Goal: Information Seeking & Learning: Learn about a topic

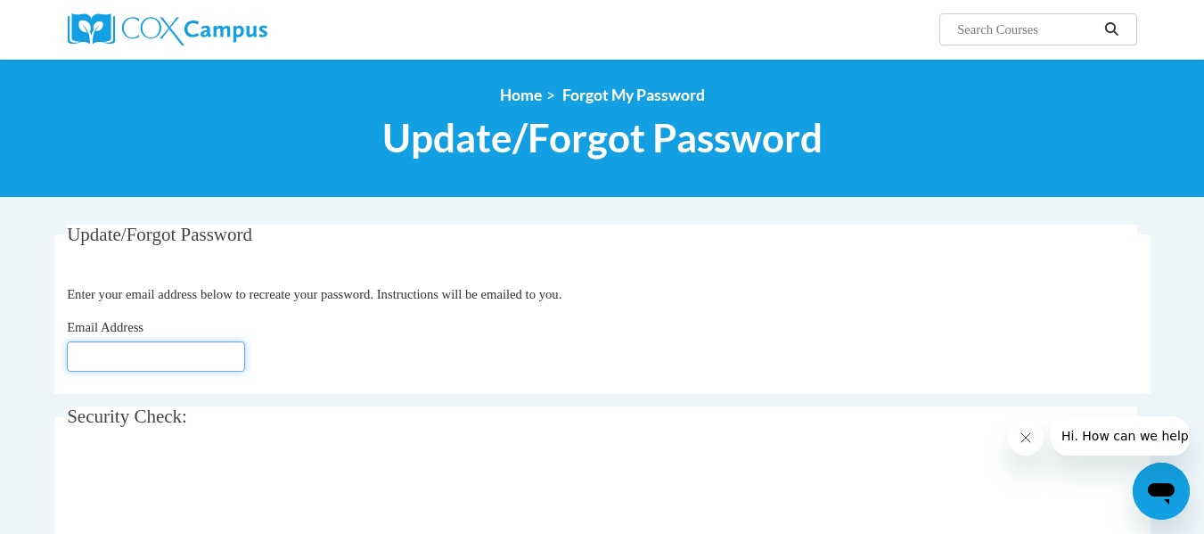
click at [188, 360] on input "Email Address" at bounding box center [156, 356] width 178 height 30
type input "nlowery@kippmetroatlanta.org"
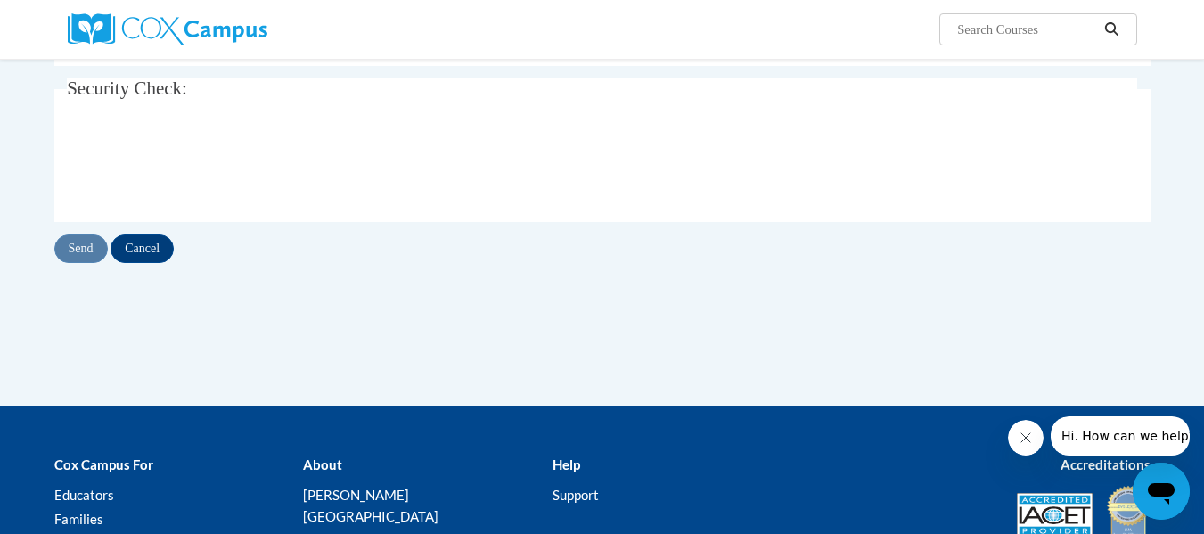
scroll to position [326, 0]
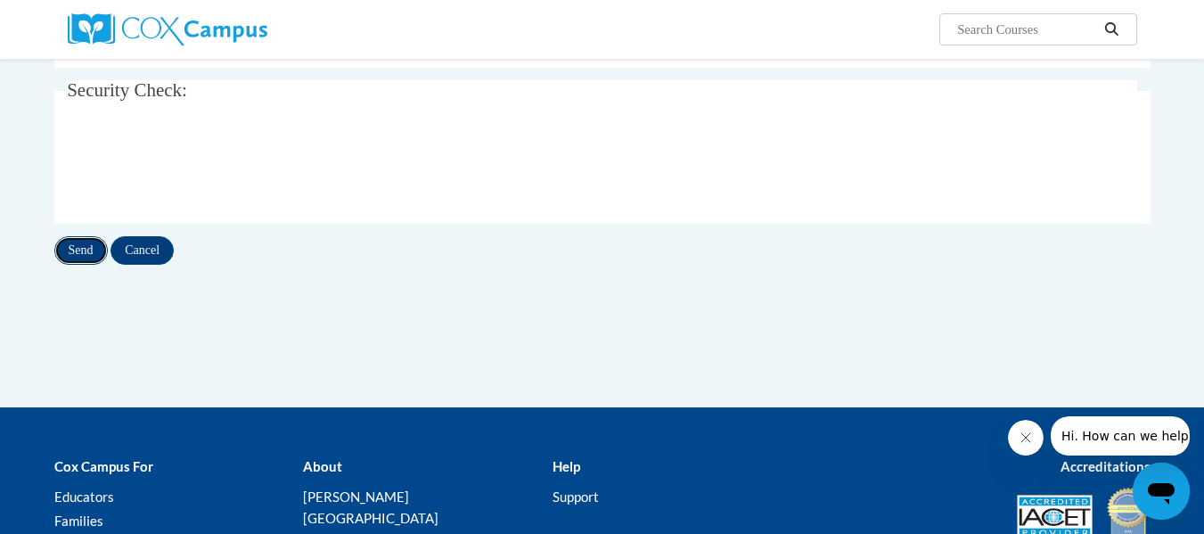
click at [86, 244] on input "Send" at bounding box center [80, 250] width 53 height 29
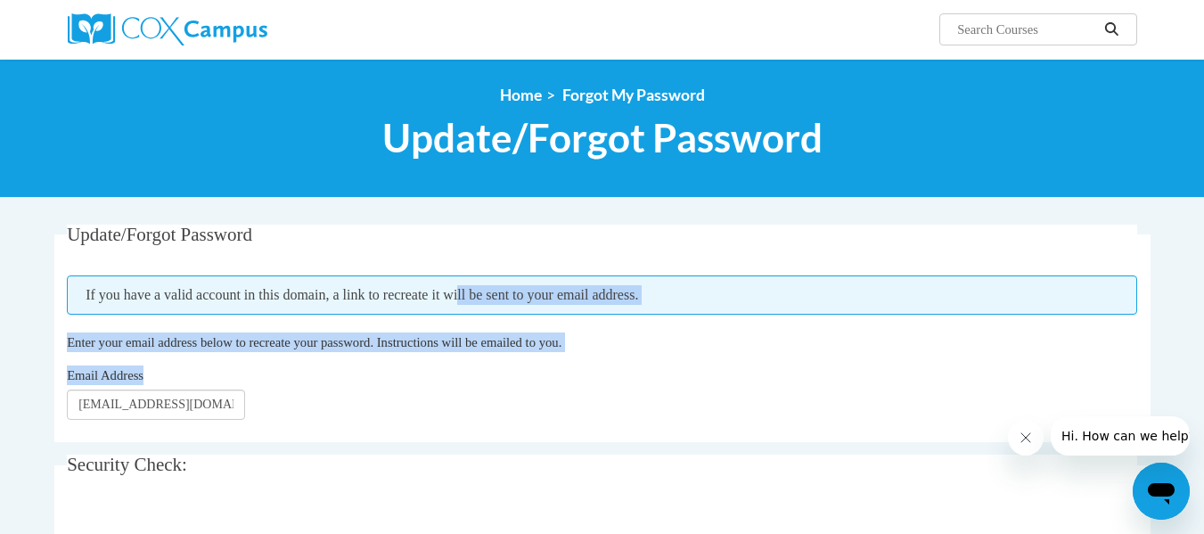
drag, startPoint x: 545, startPoint y: 359, endPoint x: 315, endPoint y: 12, distance: 415.5
click at [315, 12] on body "Search Search... <en>Home</en><fr>Accueil</fr><de>Zuhause</de><it>Casa</it><es>…" at bounding box center [602, 538] width 1204 height 1076
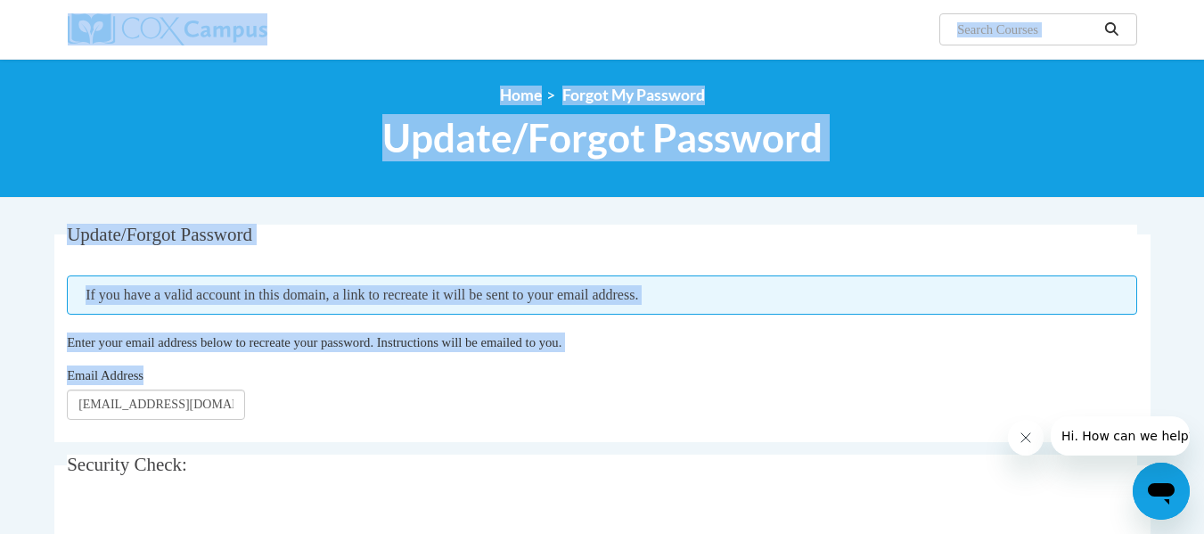
click at [254, 111] on div "<en>Home</en><fr>Accueil</fr><de>Zuhause</de><it>Casa</it><es>Casa</es><pt>Casa…" at bounding box center [602, 128] width 1123 height 85
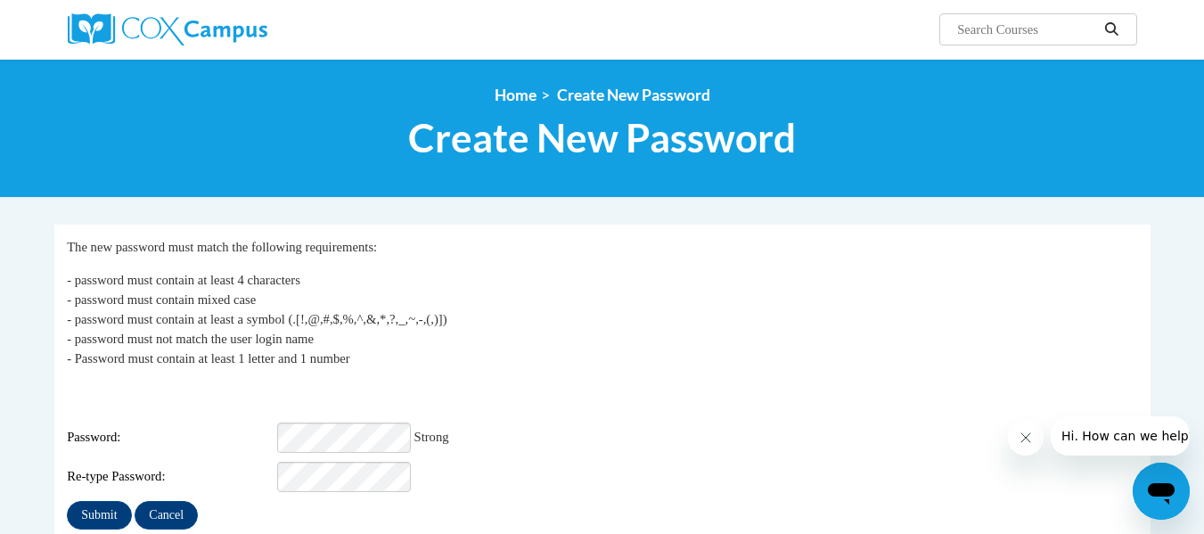
click at [590, 501] on div "Submit Cancel" at bounding box center [602, 515] width 1070 height 29
click at [96, 501] on input "Submit" at bounding box center [99, 515] width 64 height 29
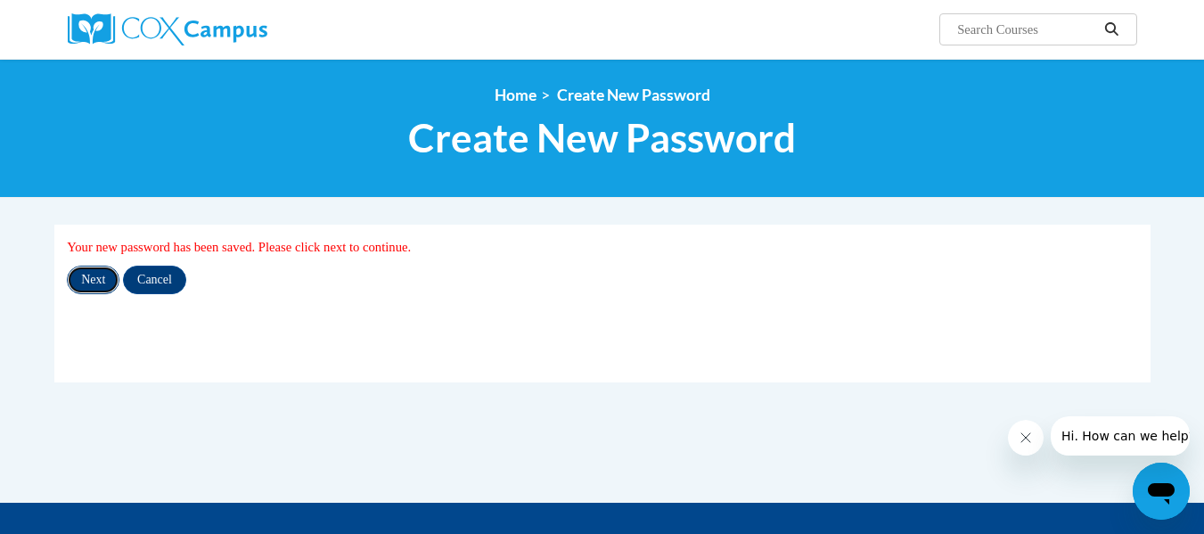
click at [94, 288] on input "Next" at bounding box center [93, 280] width 53 height 29
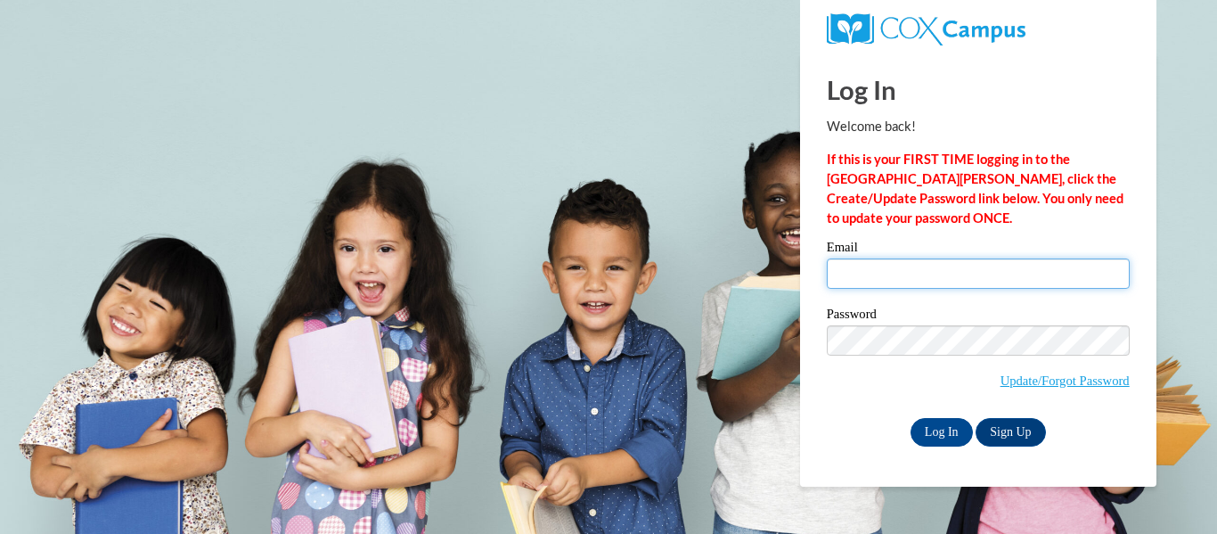
click at [979, 272] on input "Email" at bounding box center [978, 273] width 303 height 30
type input "nlowery@kippmetroatlanta.org"
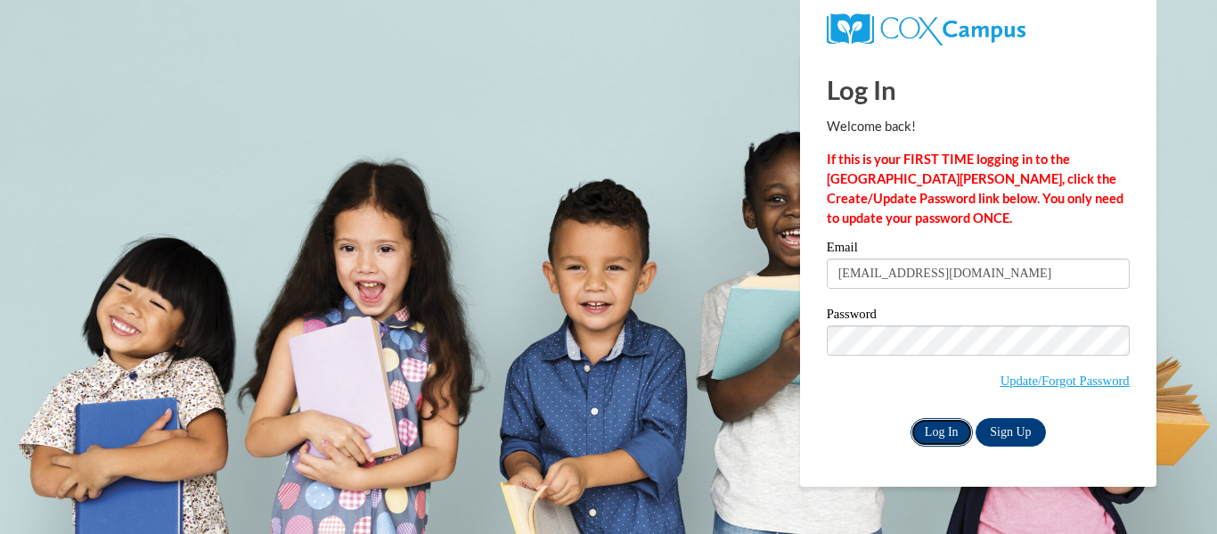
click at [938, 430] on input "Log In" at bounding box center [942, 432] width 62 height 29
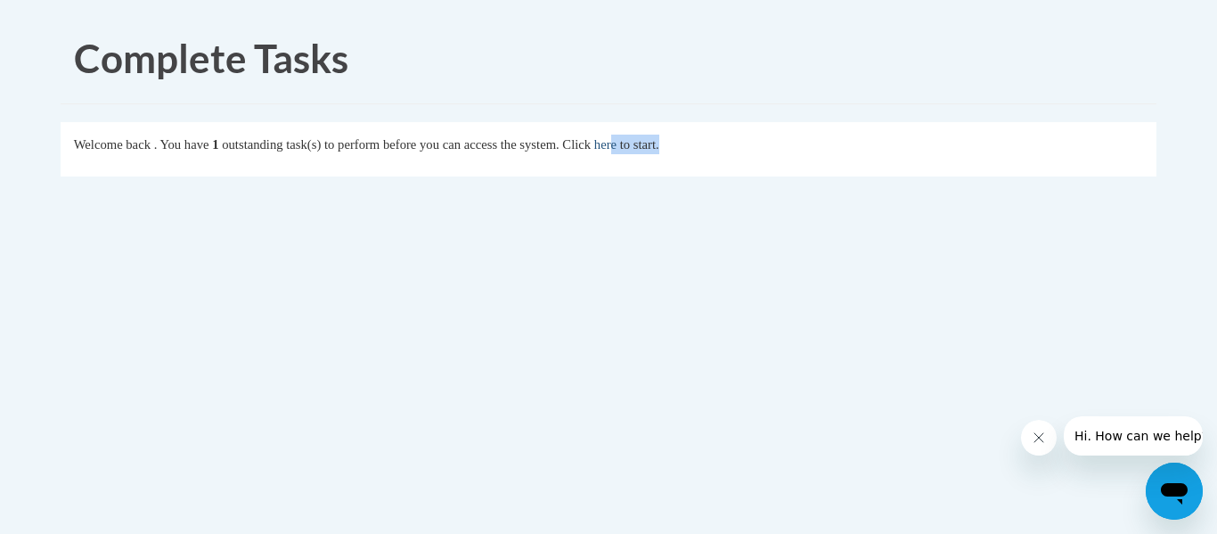
drag, startPoint x: 0, startPoint y: 0, endPoint x: 669, endPoint y: 142, distance: 684.1
click at [669, 142] on body "Complete Tasks Welcome back . You have 1 outstanding task(s) to perform before …" at bounding box center [608, 267] width 1217 height 534
click at [617, 142] on link "here" at bounding box center [605, 144] width 22 height 14
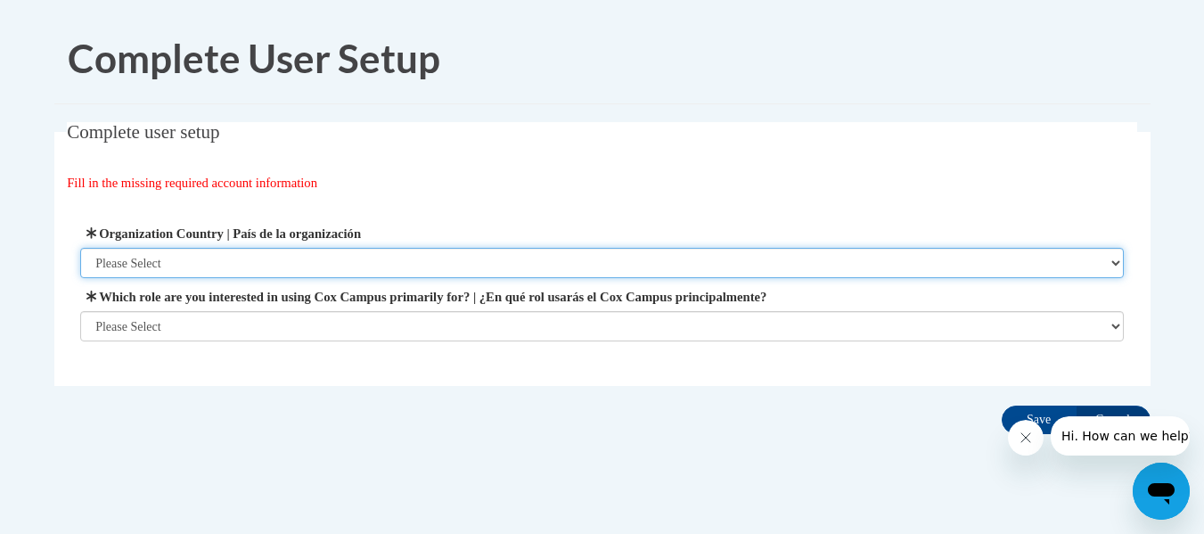
click at [281, 259] on select "Please Select United States | Estados Unidos Outside of the United States | Fue…" at bounding box center [602, 263] width 1044 height 30
select select "ad49bcad-a171-4b2e-b99c-48b446064914"
click at [80, 248] on select "Please Select United States | Estados Unidos Outside of the United States | Fue…" at bounding box center [602, 263] width 1044 height 30
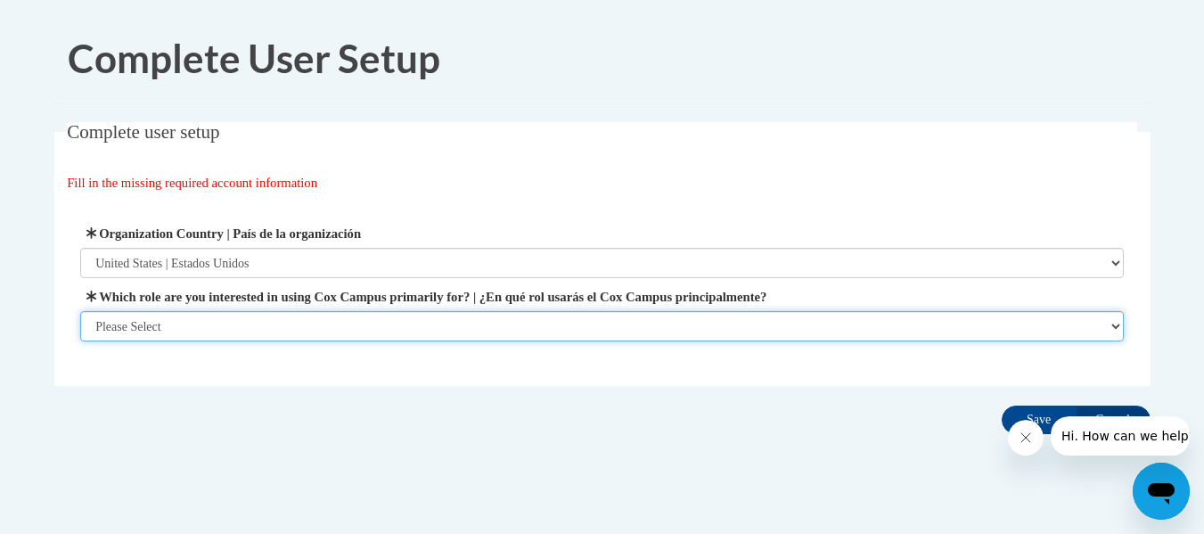
click at [266, 322] on select "Please Select College/University | Colegio/Universidad Community/Nonprofit Part…" at bounding box center [602, 326] width 1044 height 30
select select "fbf2d438-af2f-41f8-98f1-81c410e29de3"
click at [80, 341] on select "Please Select College/University | Colegio/Universidad Community/Nonprofit Part…" at bounding box center [602, 326] width 1044 height 30
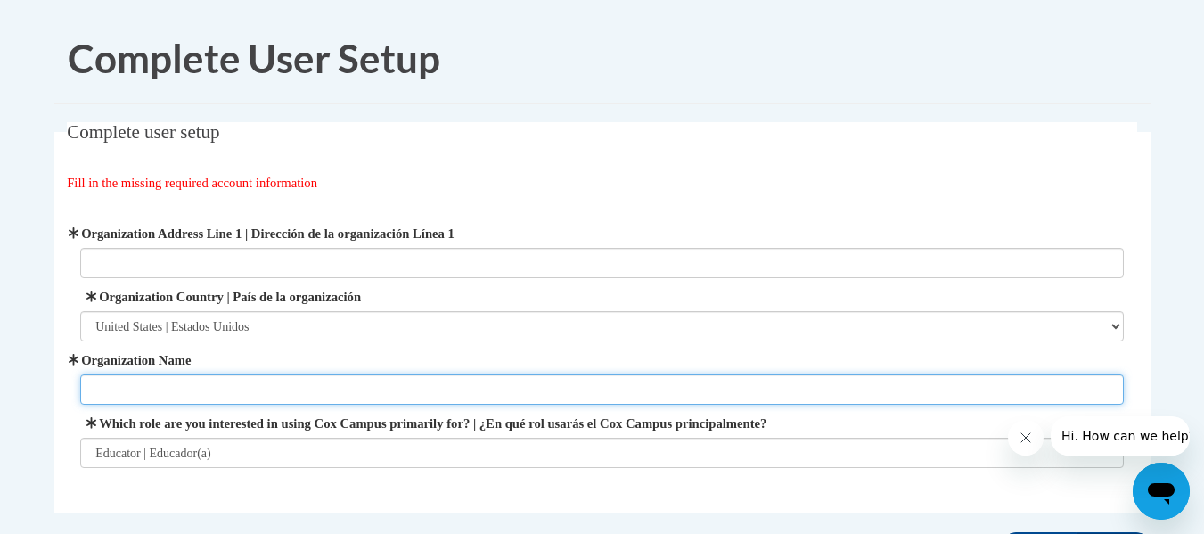
click at [288, 393] on input "Organization Name" at bounding box center [602, 389] width 1044 height 30
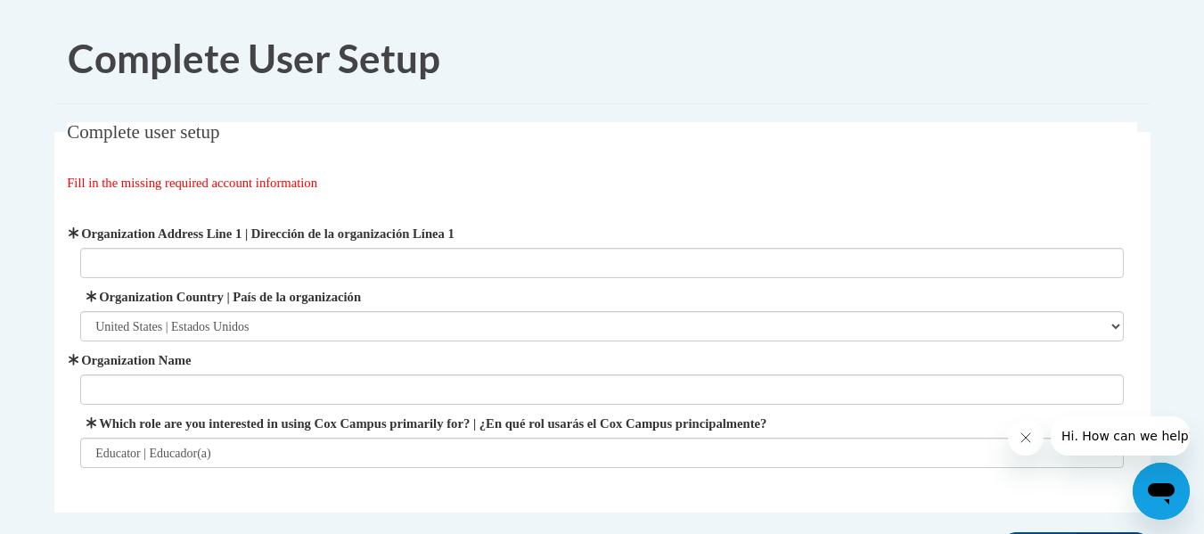
click at [488, 488] on div "Organization Address Line 1 | Dirección de la organización Línea 1 Organization…" at bounding box center [602, 345] width 1070 height 289
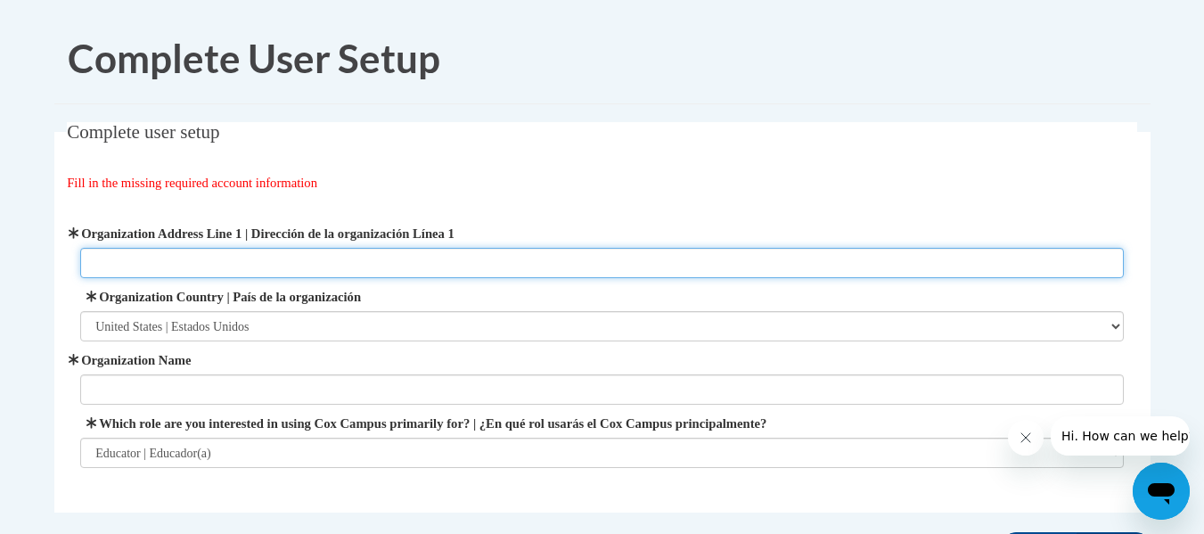
click at [318, 255] on input "Organization Address Line 1 | Dirección de la organización Línea 1" at bounding box center [602, 263] width 1044 height 30
type input "350 Temple Street Atlanta, Ga 31404"
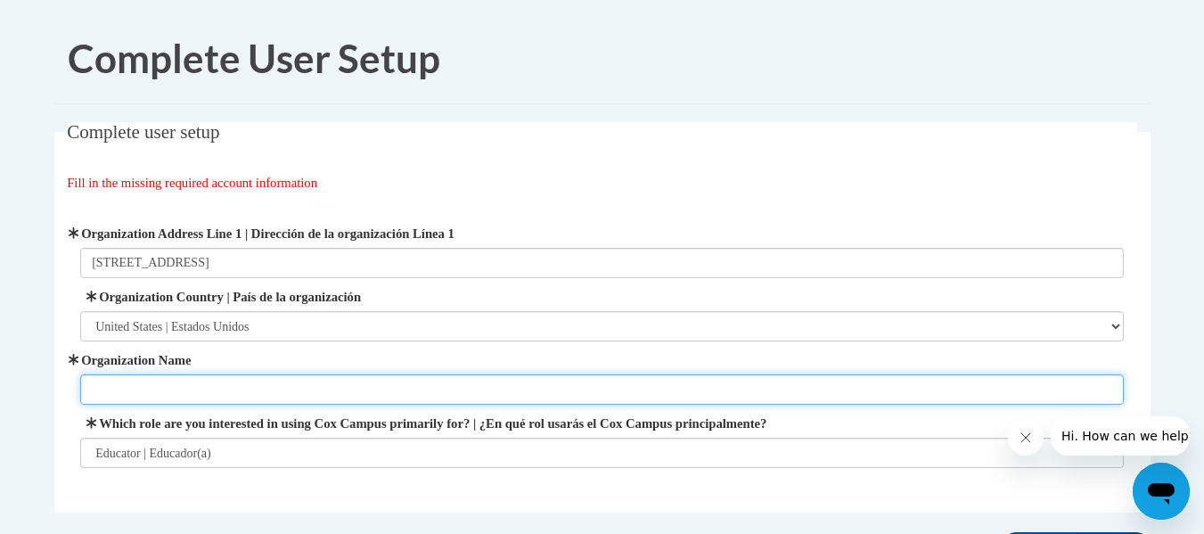
click at [226, 392] on input "Organization Name" at bounding box center [602, 389] width 1044 height 30
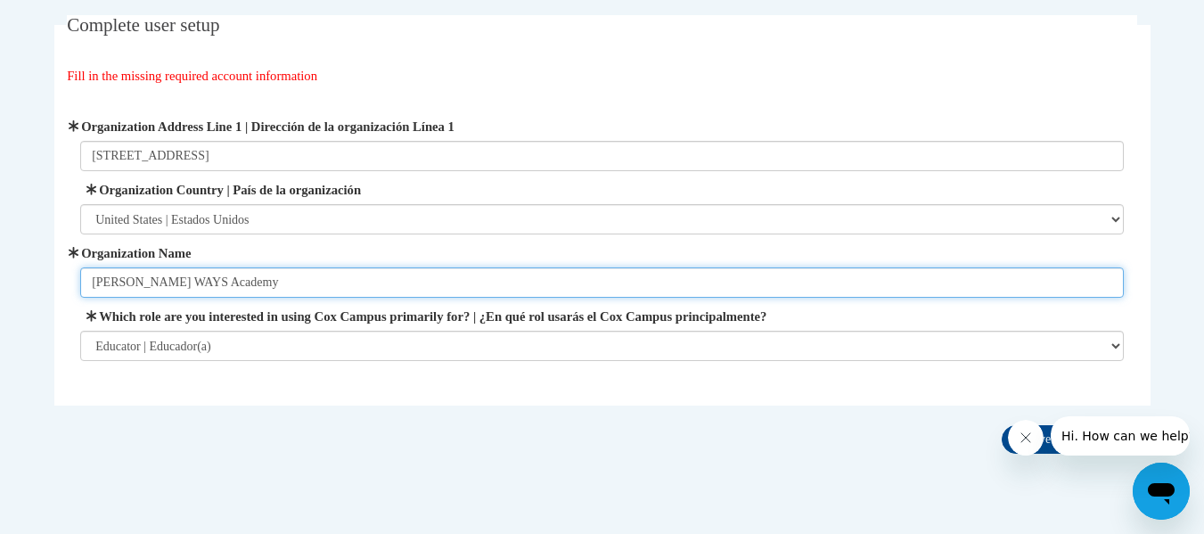
scroll to position [153, 0]
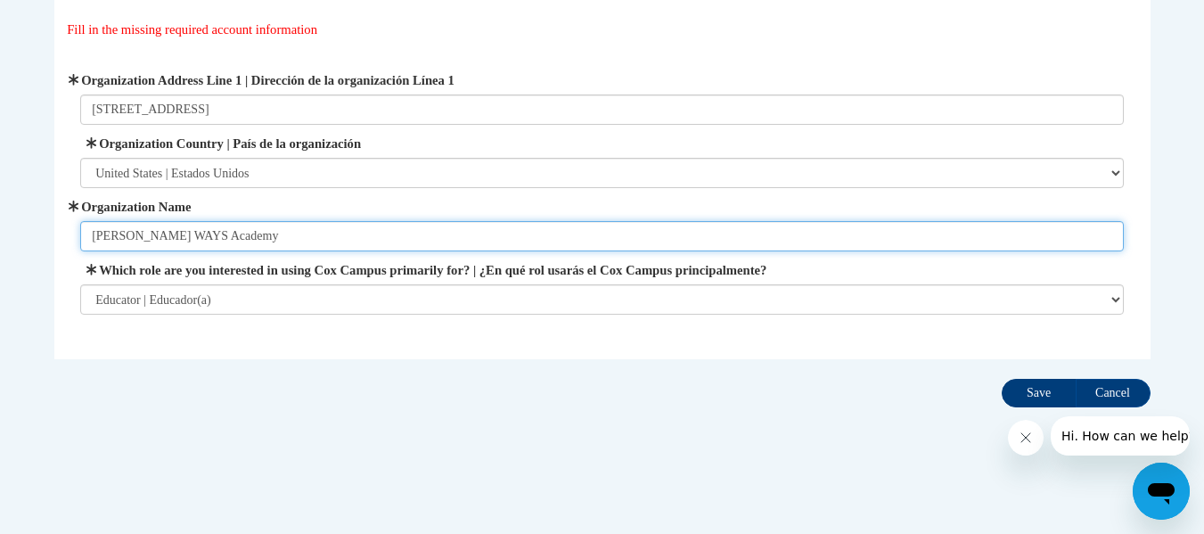
type input "KIPP WAYS Academy"
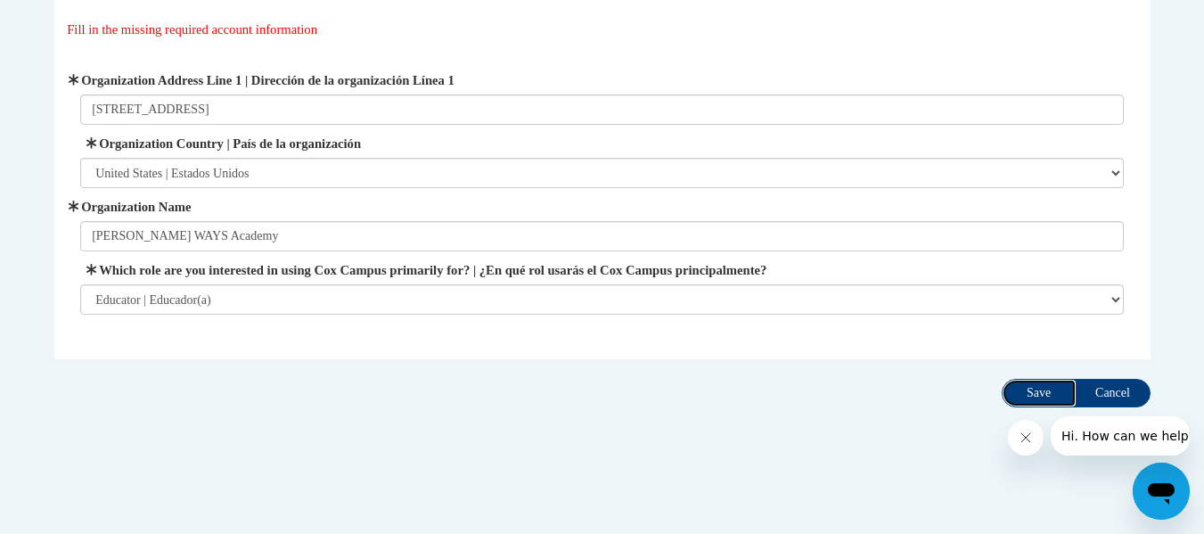
click at [1030, 395] on input "Save" at bounding box center [1039, 393] width 75 height 29
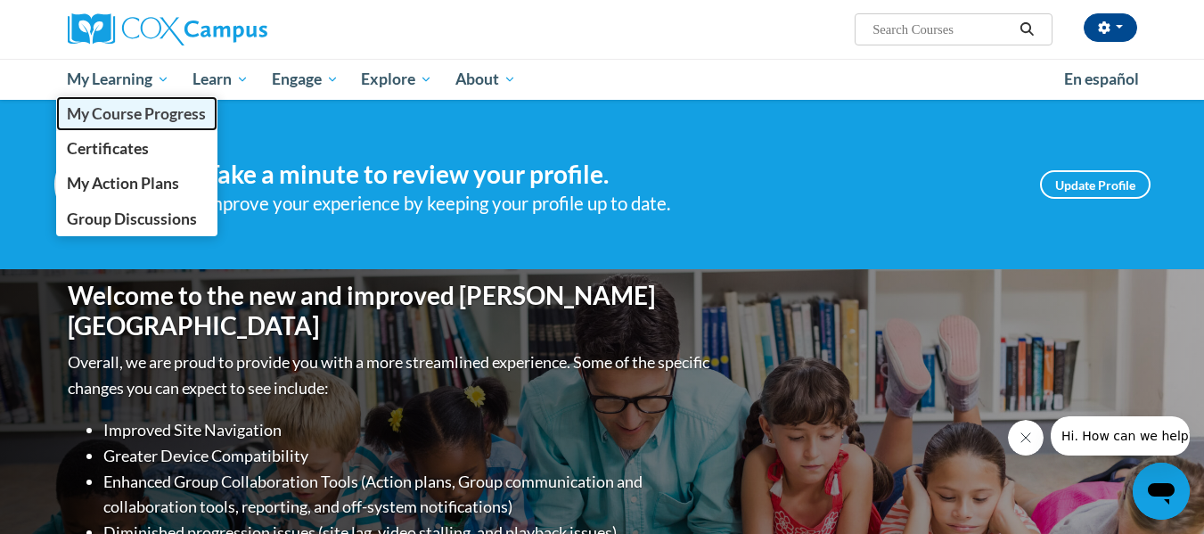
click at [145, 123] on span "My Course Progress" at bounding box center [136, 113] width 139 height 19
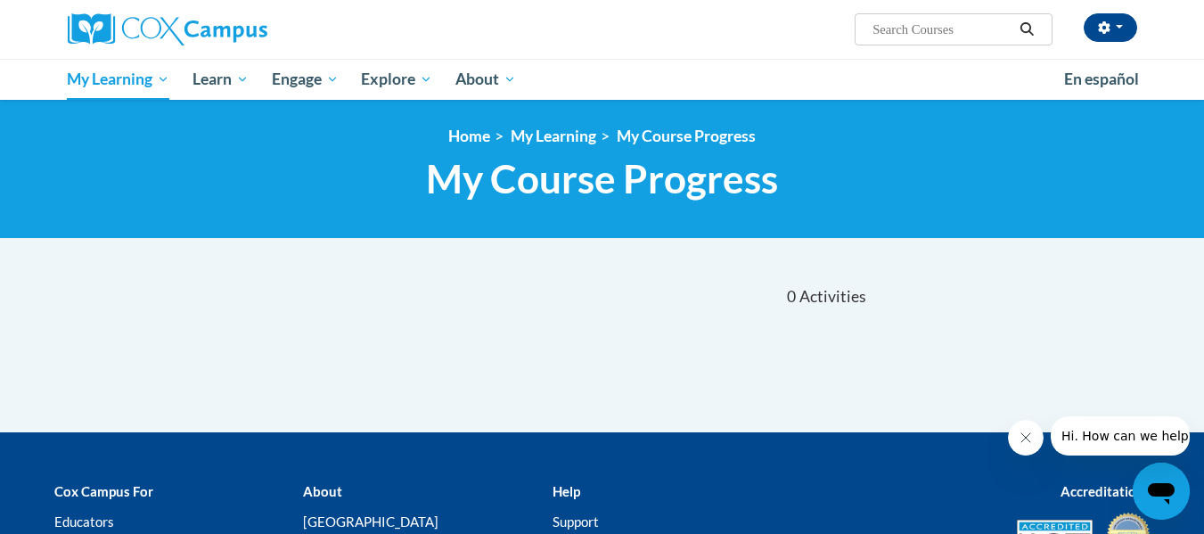
click at [930, 20] on input "Search..." at bounding box center [942, 29] width 143 height 21
type input "fluency reading"
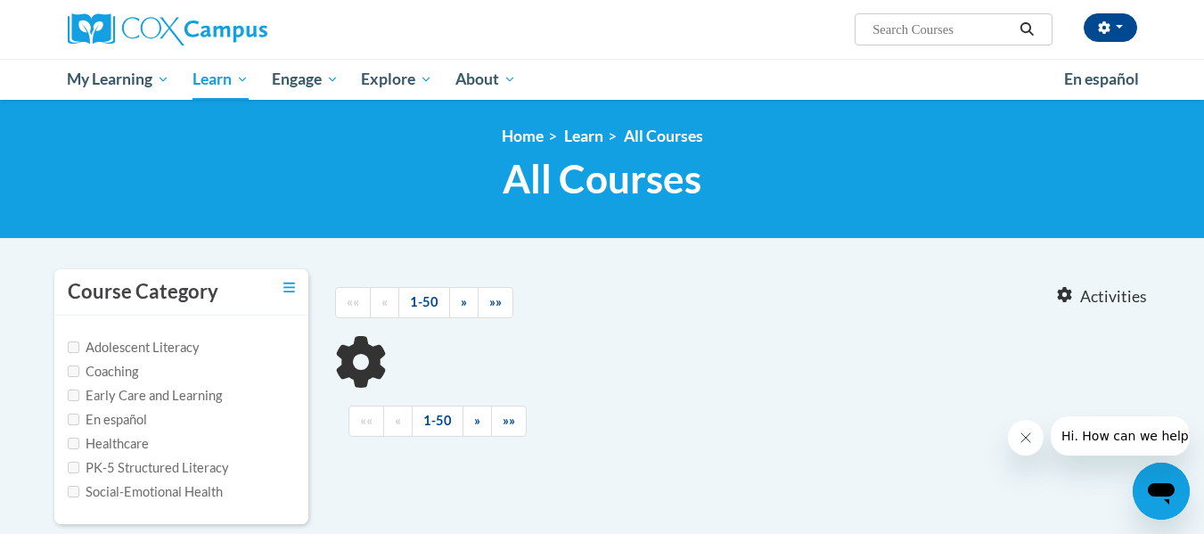
type input "fluency reading"
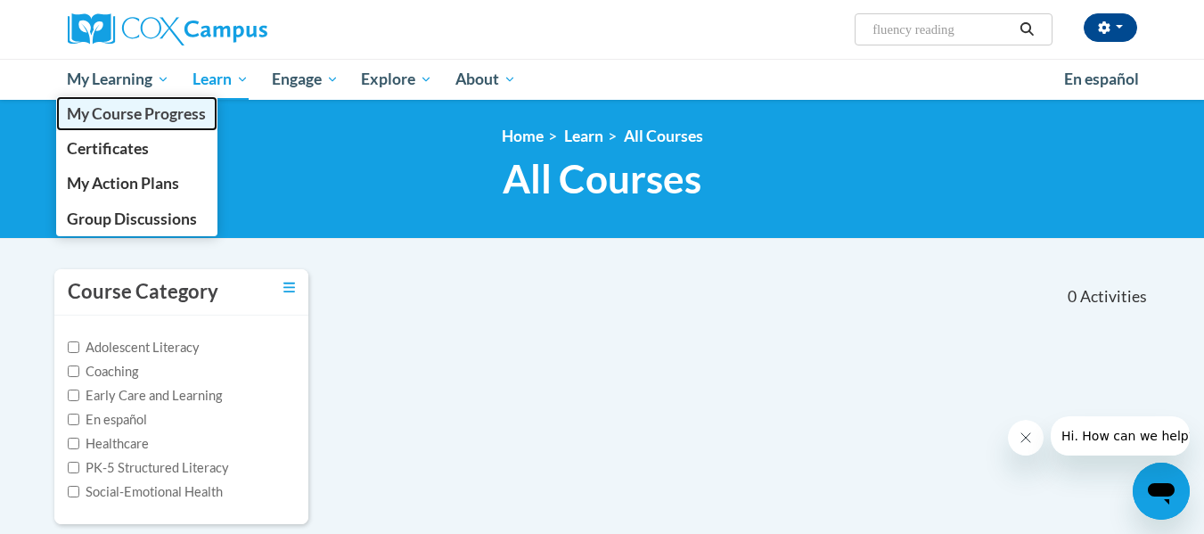
click at [143, 124] on link "My Course Progress" at bounding box center [137, 113] width 162 height 35
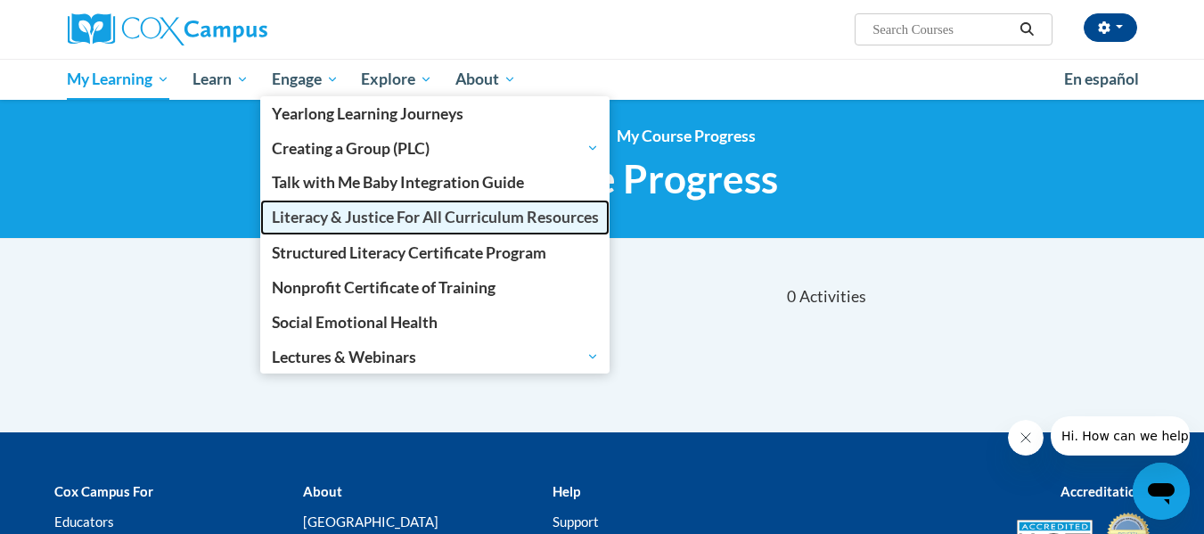
click at [358, 218] on span "Literacy & Justice For All Curriculum Resources" at bounding box center [435, 217] width 327 height 19
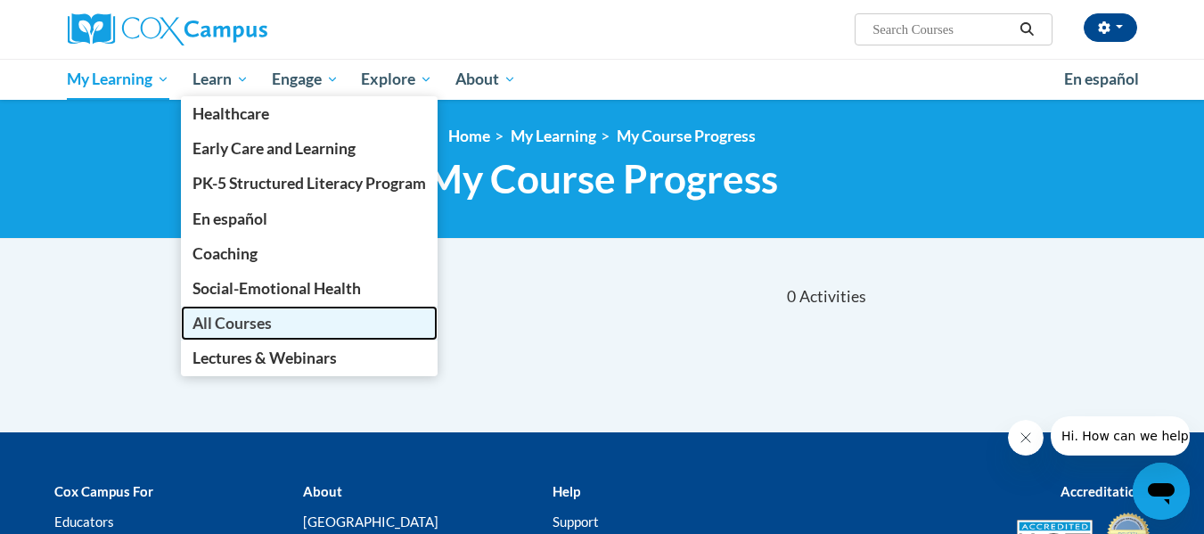
click at [243, 313] on link "All Courses" at bounding box center [309, 323] width 257 height 35
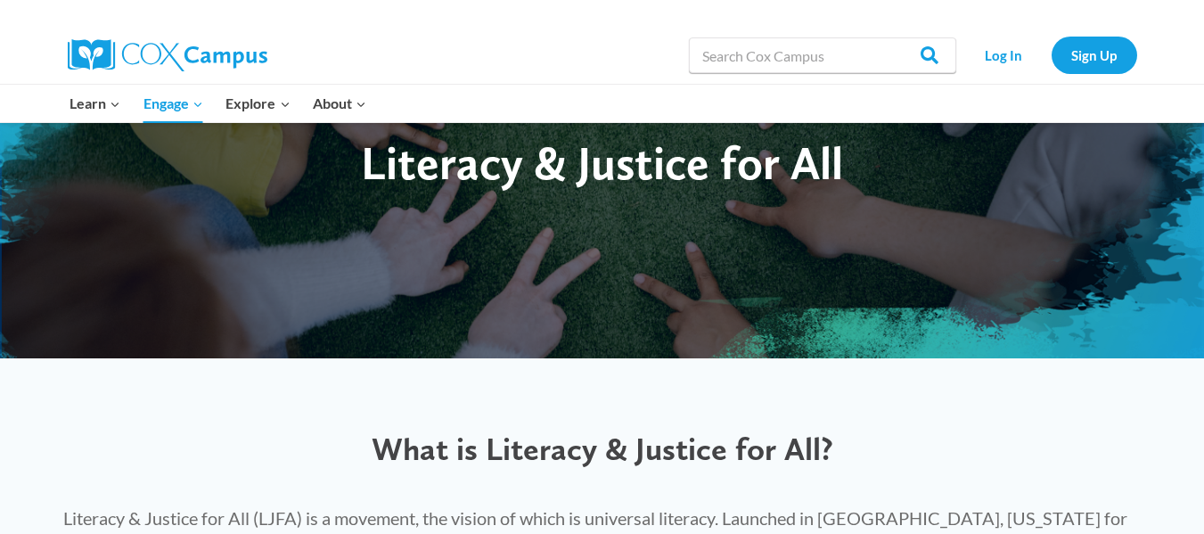
scroll to position [250, 0]
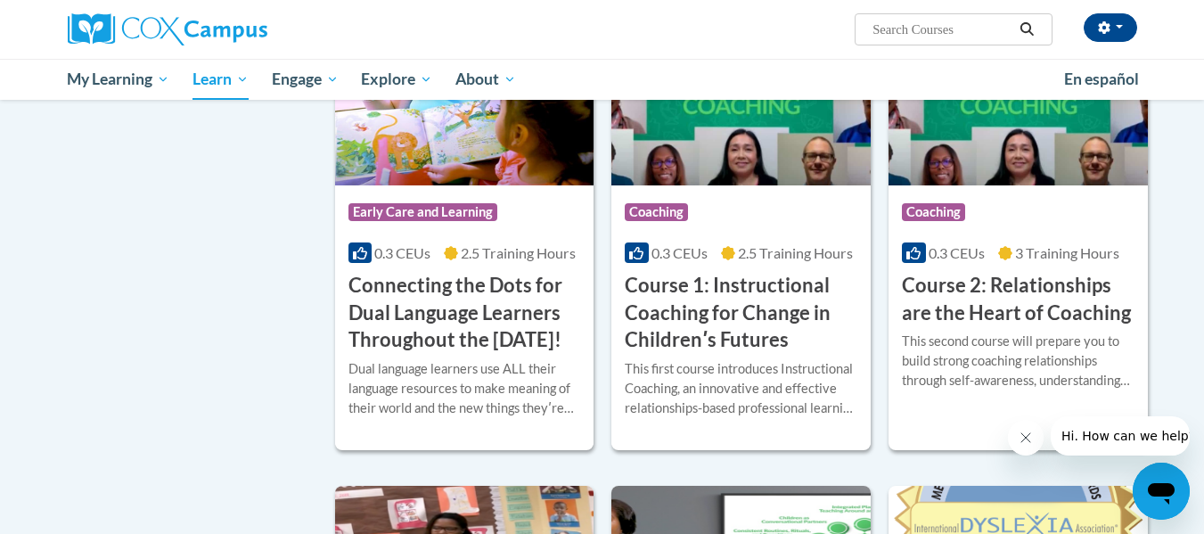
scroll to position [855, 0]
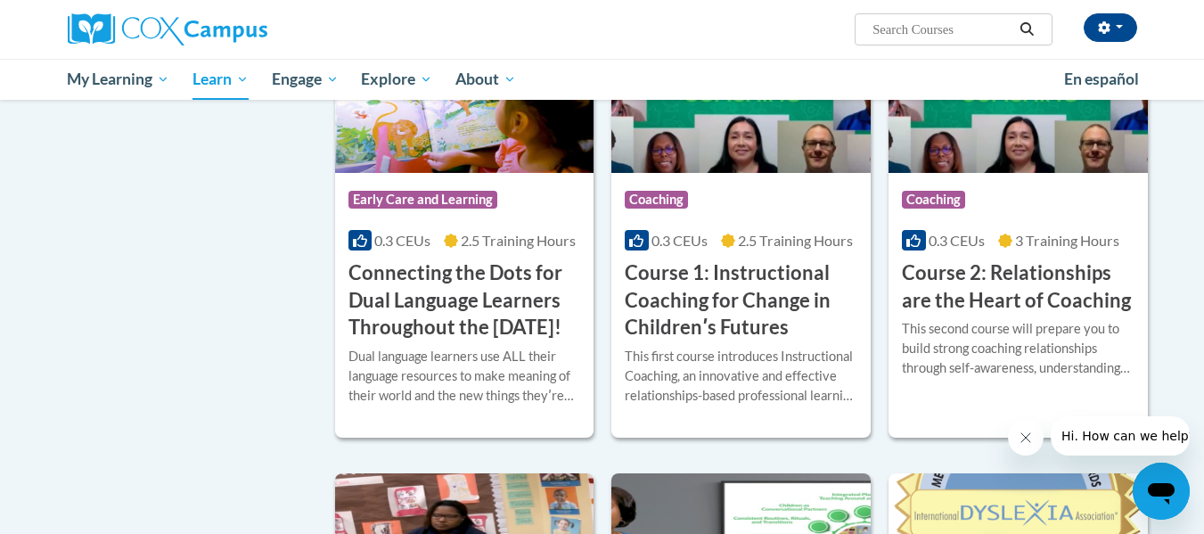
click at [946, 34] on input "Search..." at bounding box center [942, 29] width 143 height 21
type input "fluency"
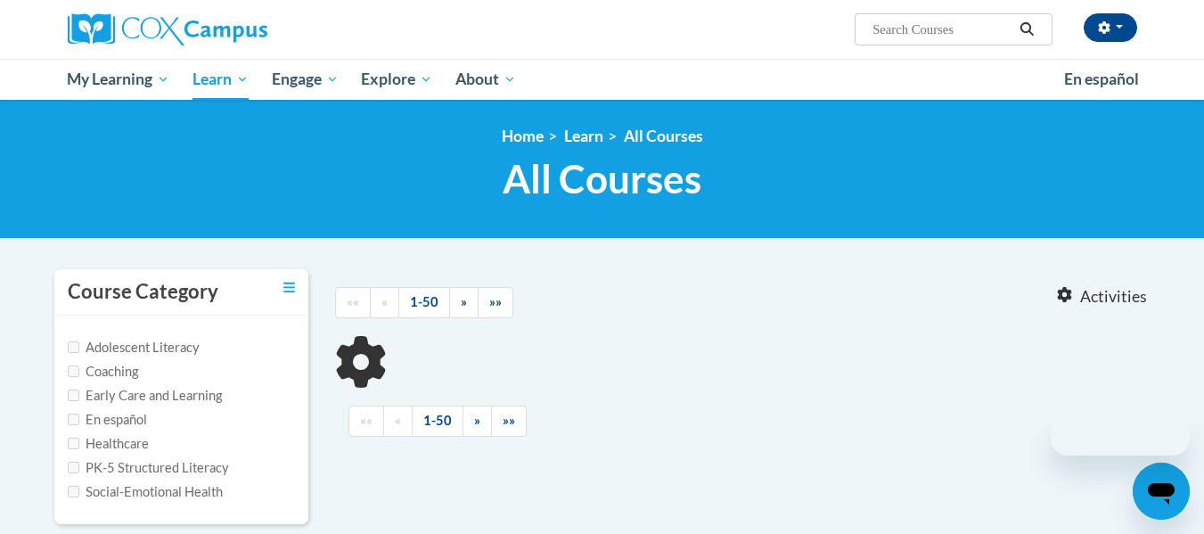
type input "fluency"
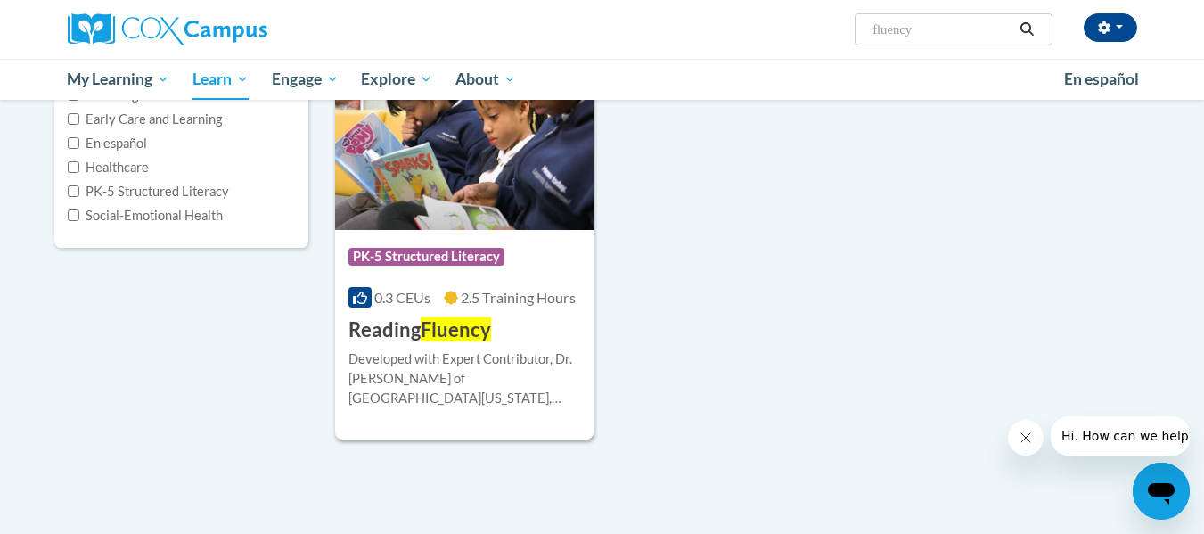
scroll to position [321, 0]
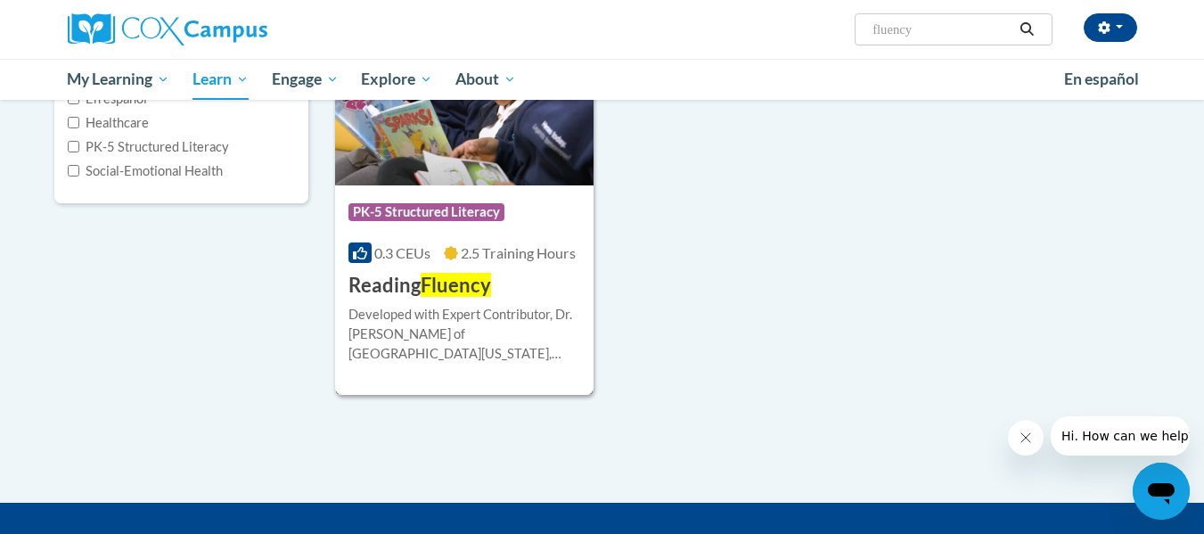
click at [461, 160] on img at bounding box center [464, 95] width 259 height 182
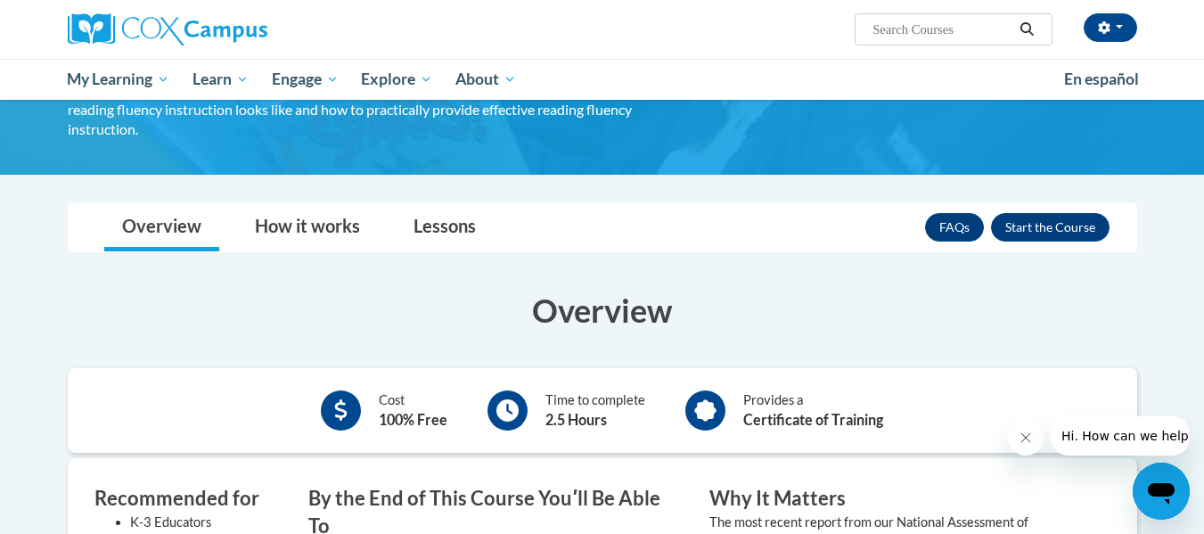
scroll to position [200, 0]
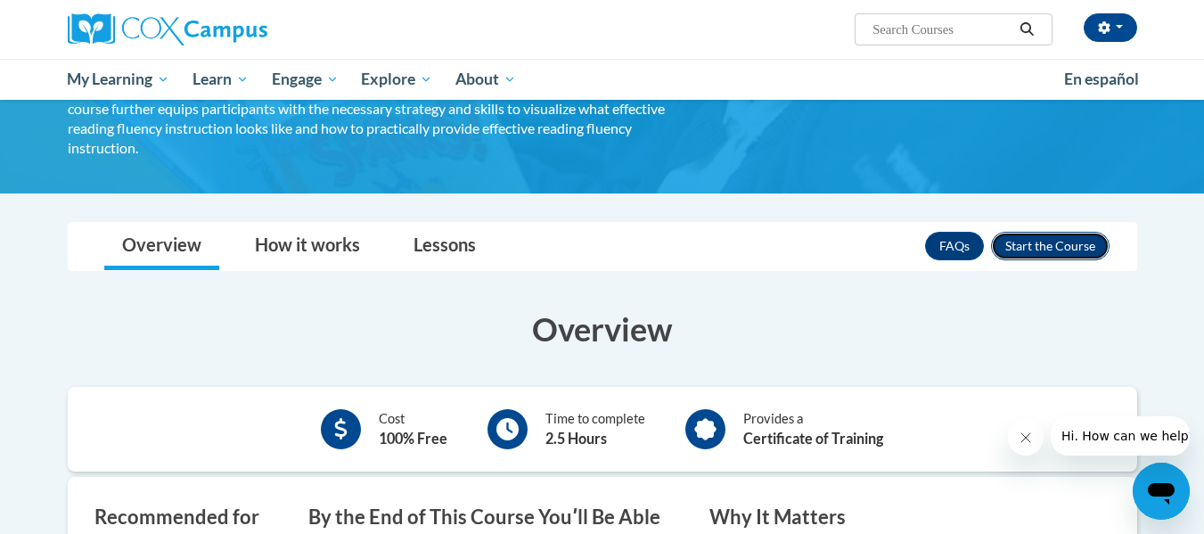
click at [1063, 232] on button "Enroll" at bounding box center [1050, 246] width 119 height 29
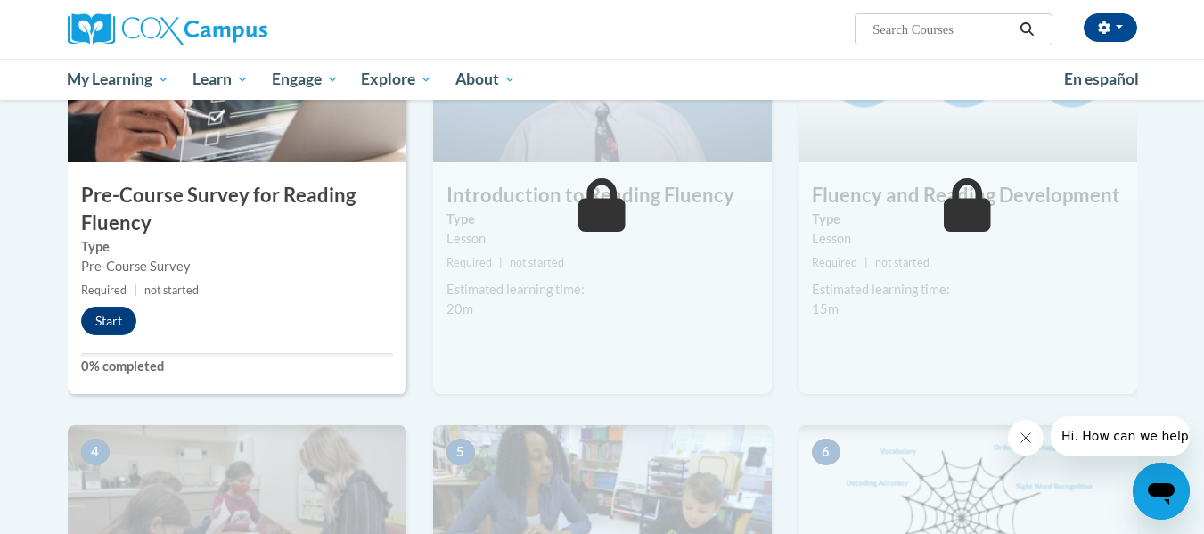
scroll to position [428, 0]
